Goal: Ask a question: Seek information or help from site administrators or community

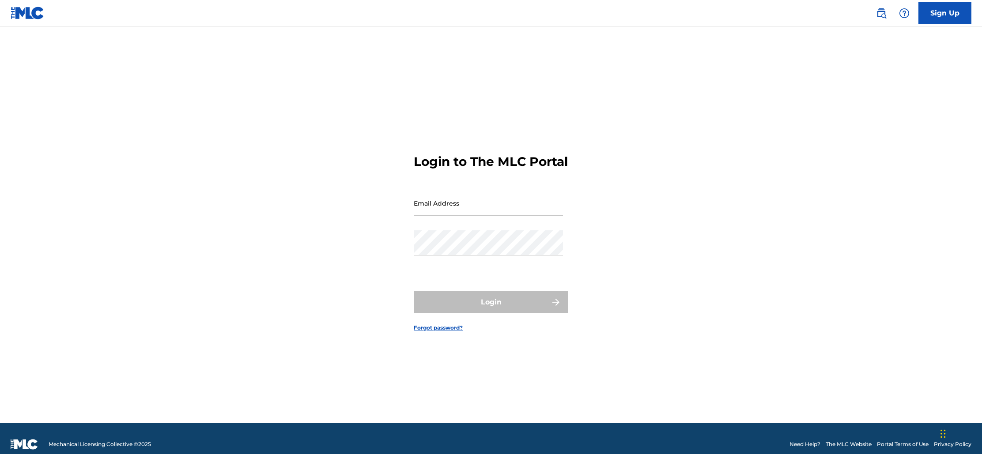
click at [471, 213] on input "Email Address" at bounding box center [488, 203] width 149 height 25
type input "[EMAIL_ADDRESS][DOMAIN_NAME]"
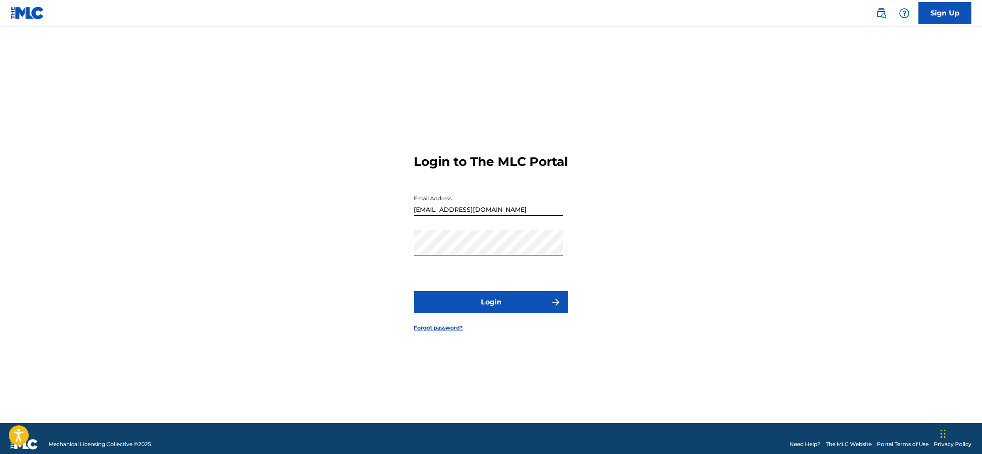
click at [491, 313] on button "Login" at bounding box center [491, 302] width 154 height 22
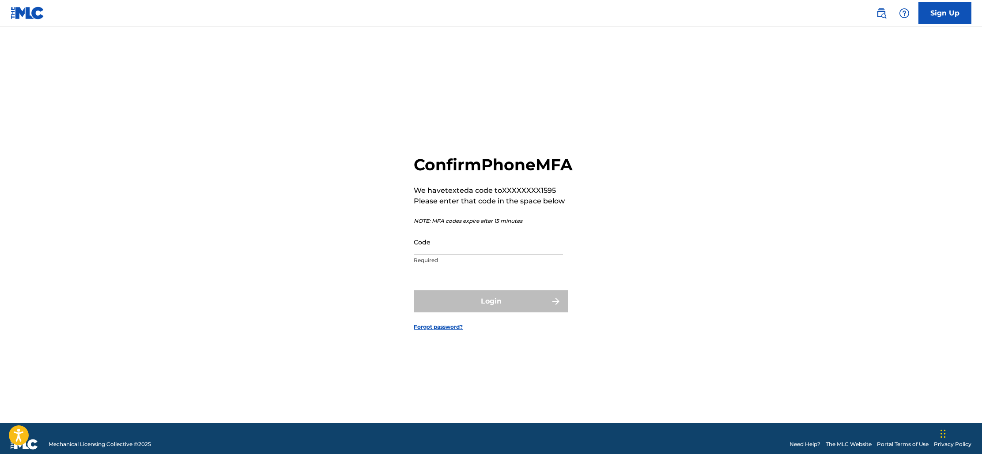
click at [468, 251] on input "Code" at bounding box center [488, 242] width 149 height 25
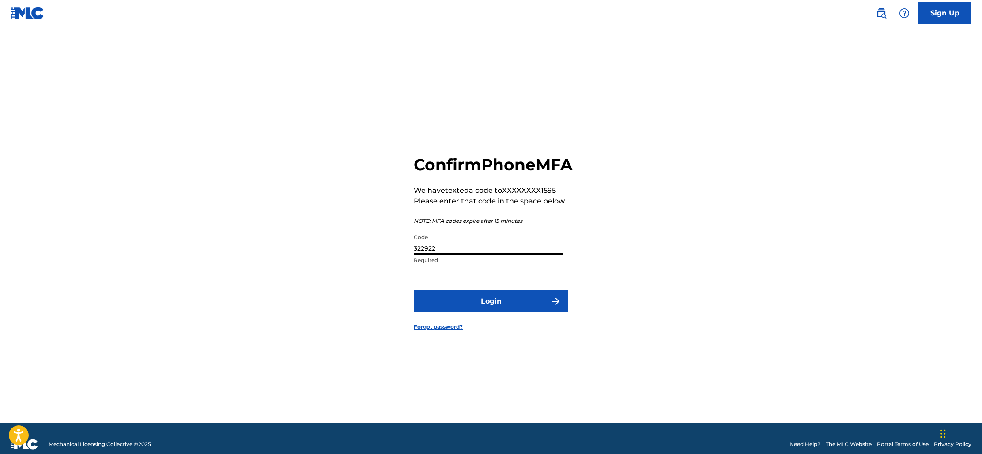
type input "322922"
click at [497, 313] on button "Login" at bounding box center [491, 301] width 154 height 22
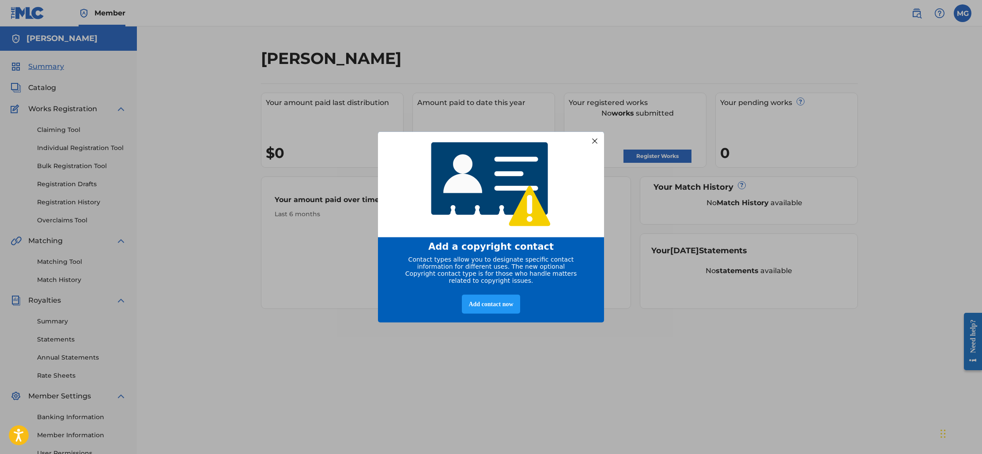
click at [592, 136] on div at bounding box center [594, 140] width 11 height 11
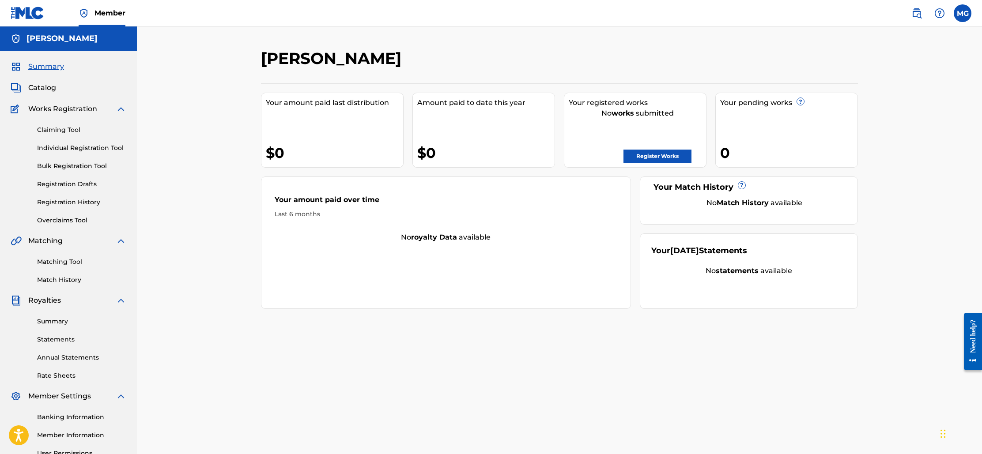
click at [42, 86] on span "Catalog" at bounding box center [42, 88] width 28 height 11
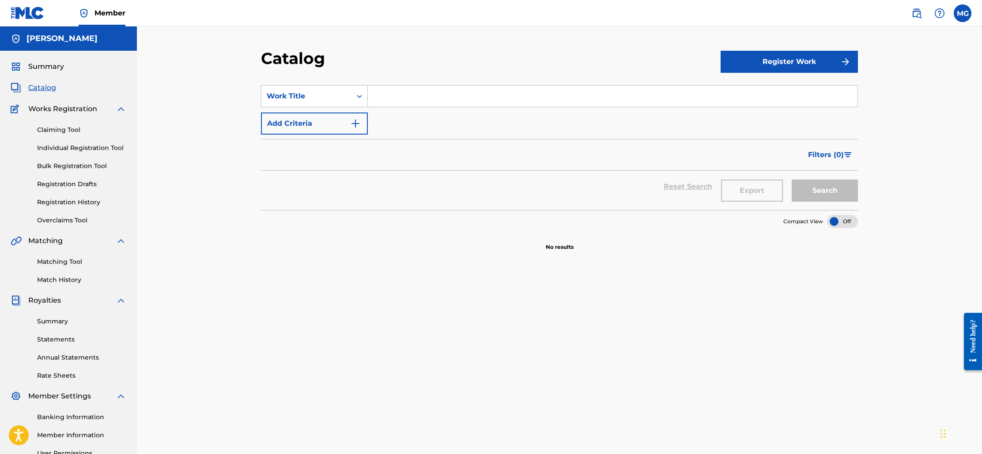
click at [43, 64] on span "Summary" at bounding box center [46, 66] width 36 height 11
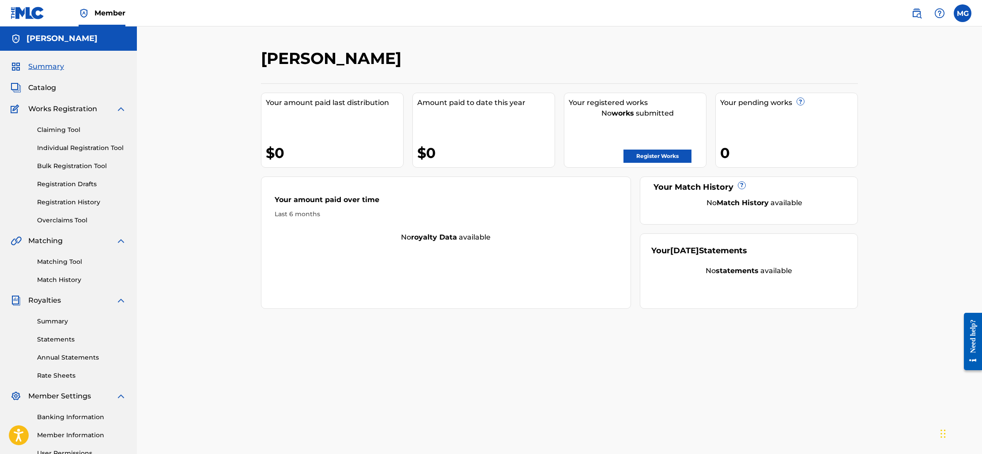
click at [975, 336] on div "Need help?" at bounding box center [973, 336] width 12 height 34
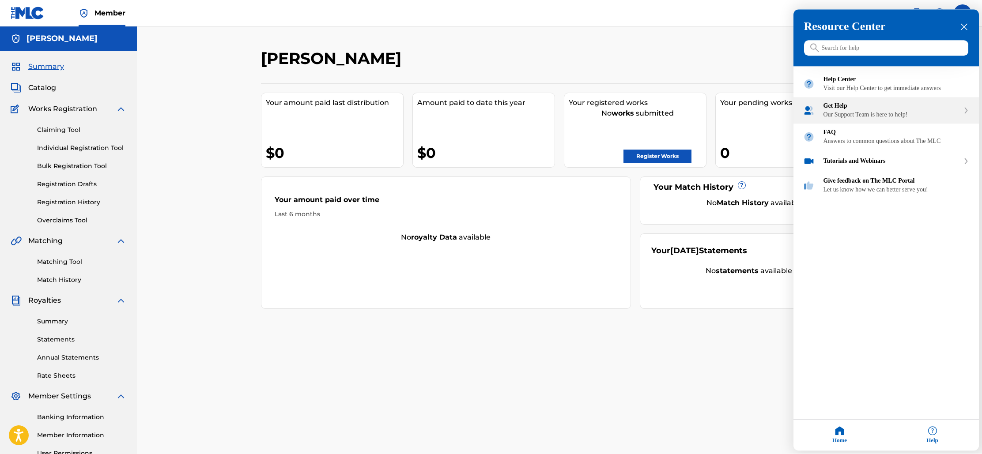
click at [851, 110] on div "Get Help" at bounding box center [891, 106] width 136 height 7
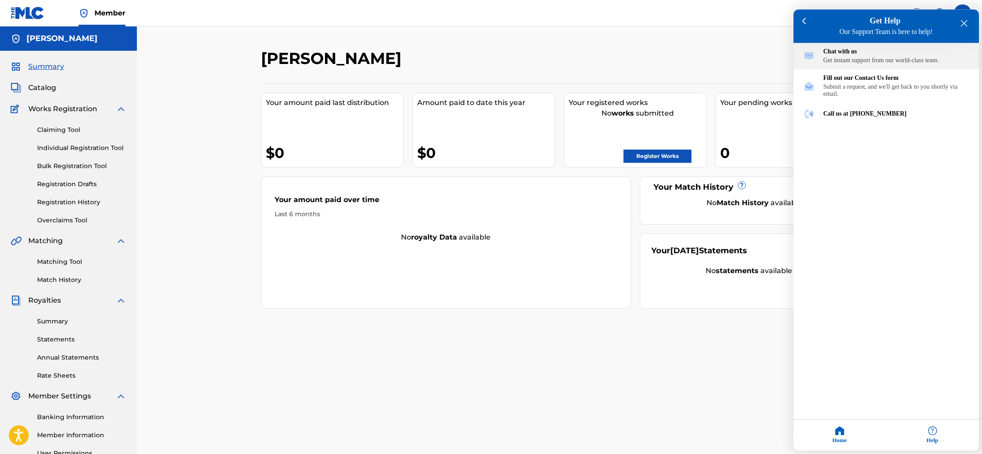
click at [840, 61] on div "Get instant support from our world-class team." at bounding box center [896, 60] width 146 height 7
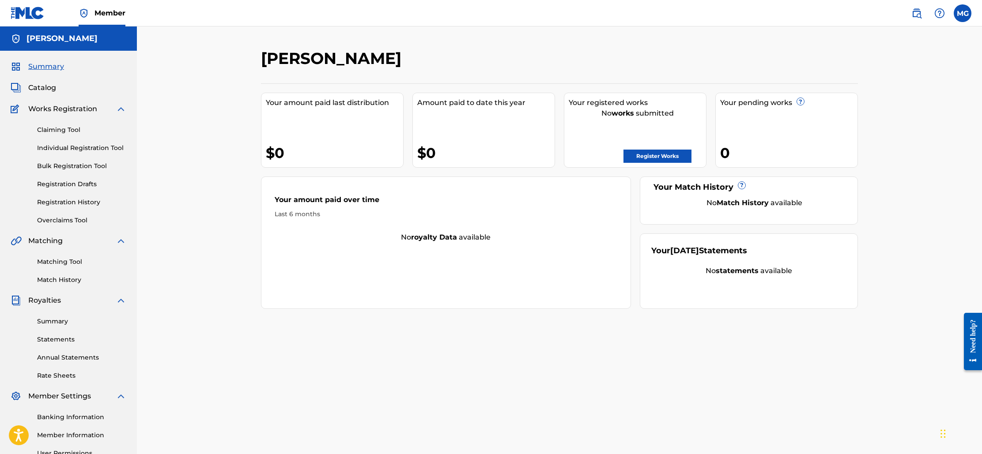
click at [969, 331] on div "Need help?" at bounding box center [973, 336] width 12 height 34
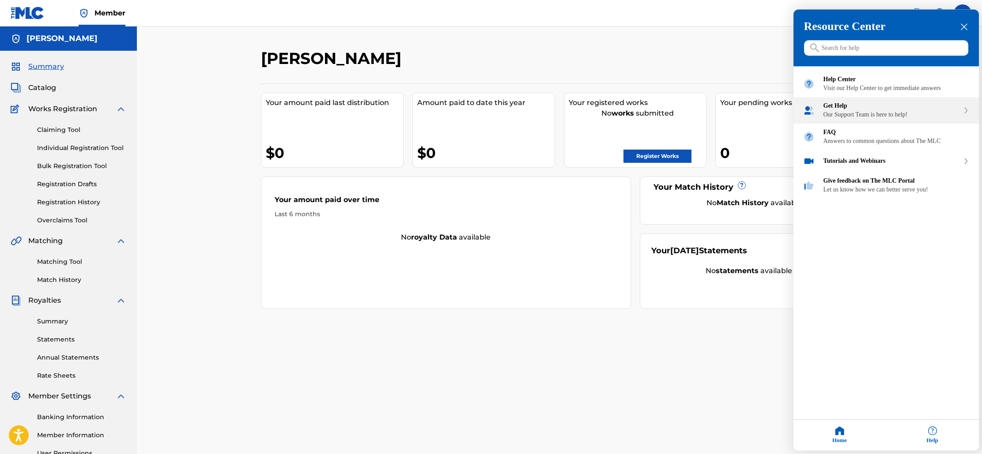
click at [855, 110] on div "Get Help" at bounding box center [891, 106] width 136 height 7
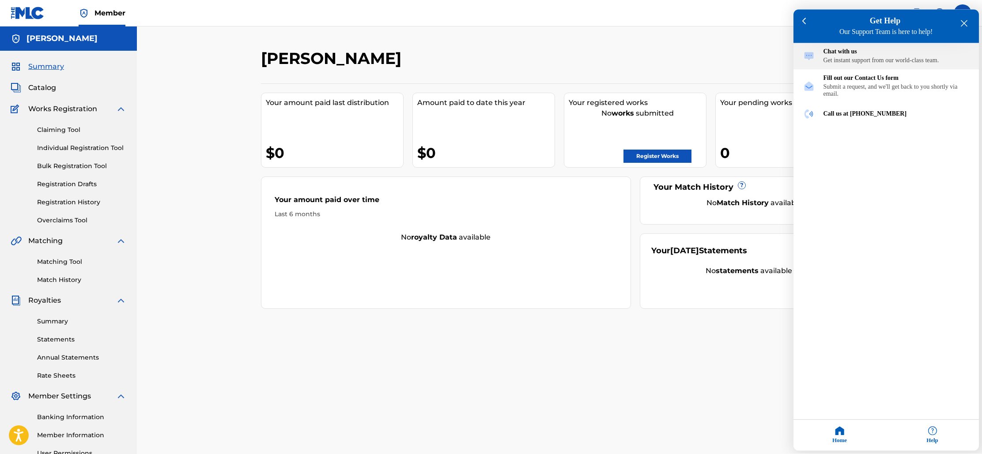
click at [846, 61] on div "Get instant support from our world-class team." at bounding box center [896, 60] width 146 height 7
